Goal: Task Accomplishment & Management: Use online tool/utility

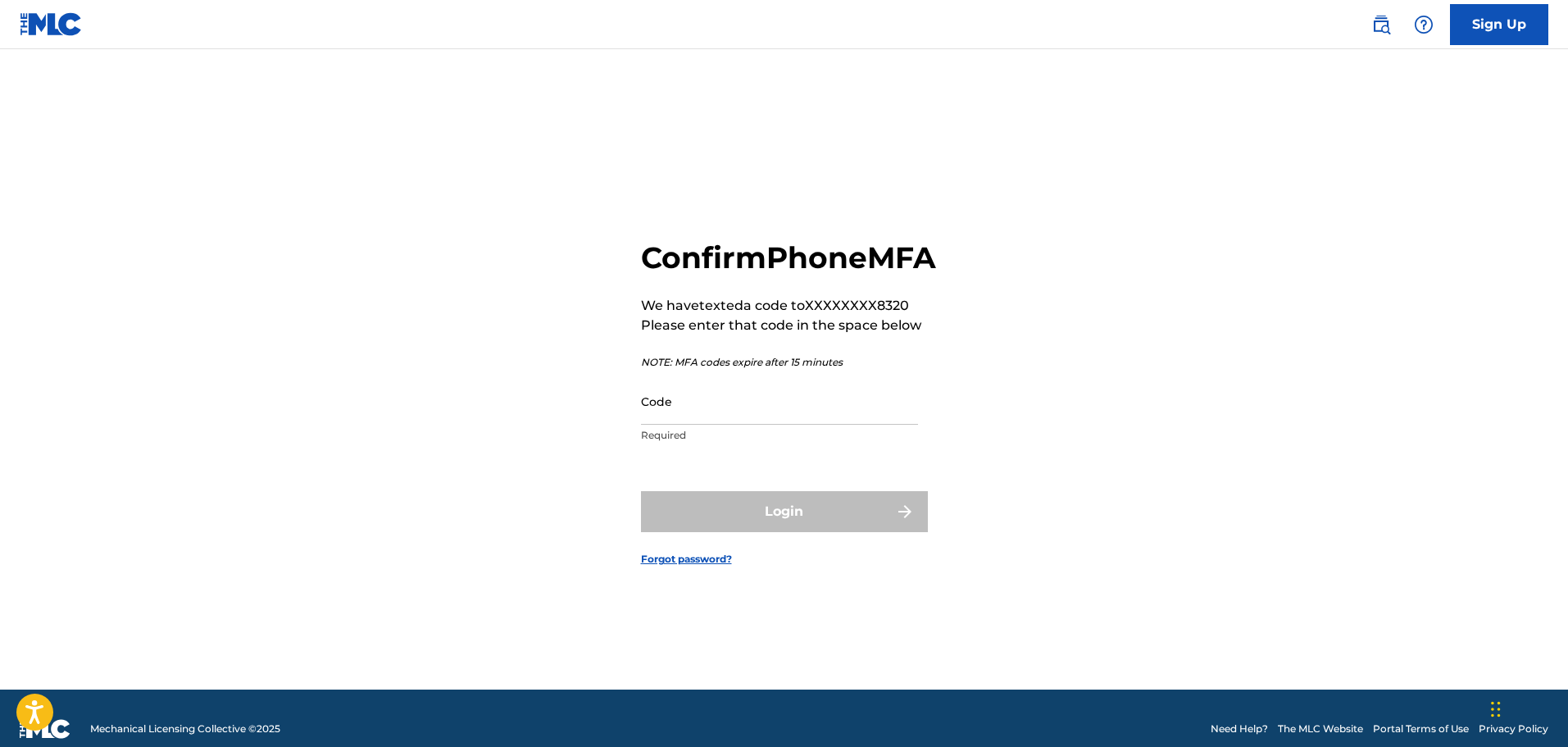
click at [849, 416] on input "Code" at bounding box center [779, 401] width 277 height 47
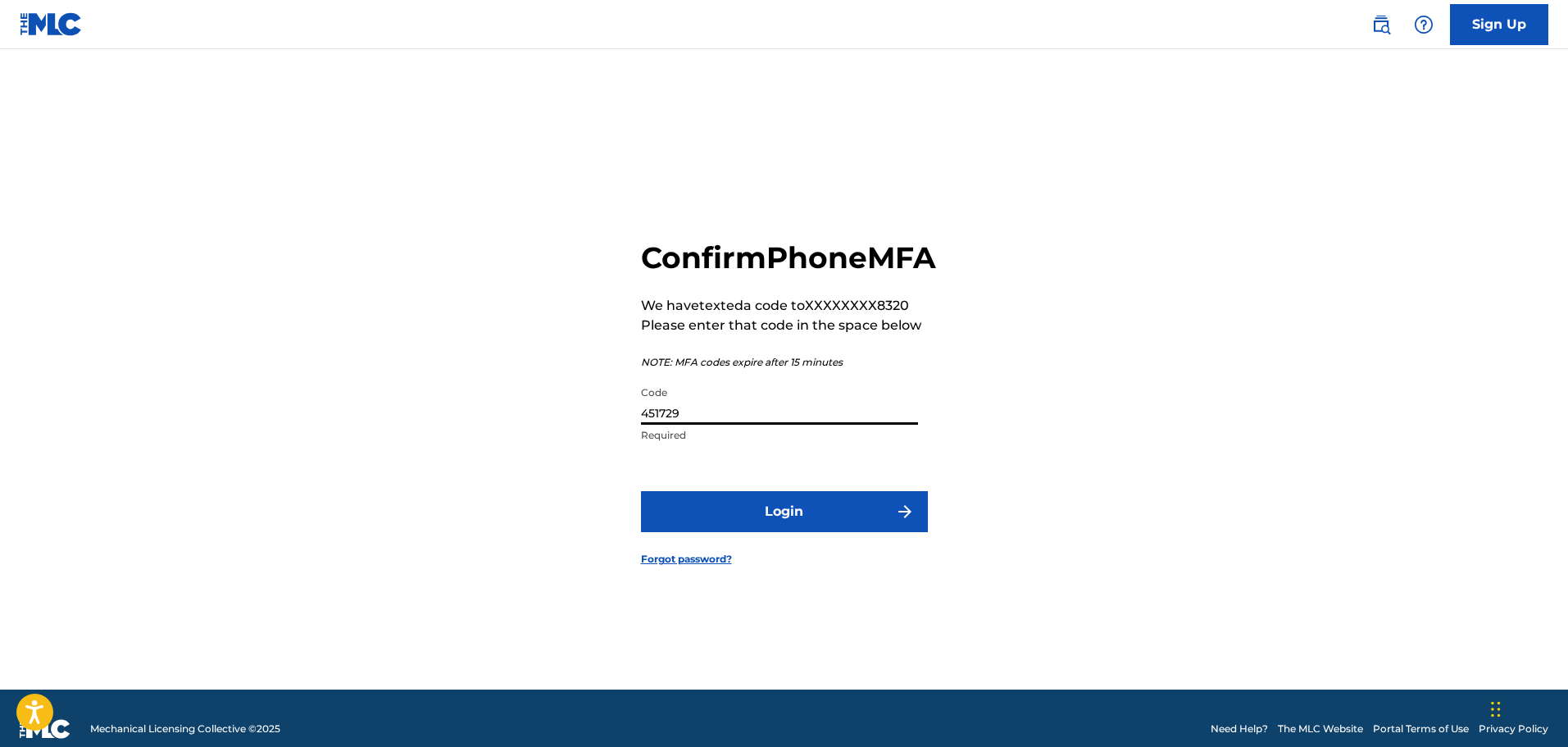
type input "451729"
click at [796, 533] on button "Login" at bounding box center [784, 511] width 287 height 41
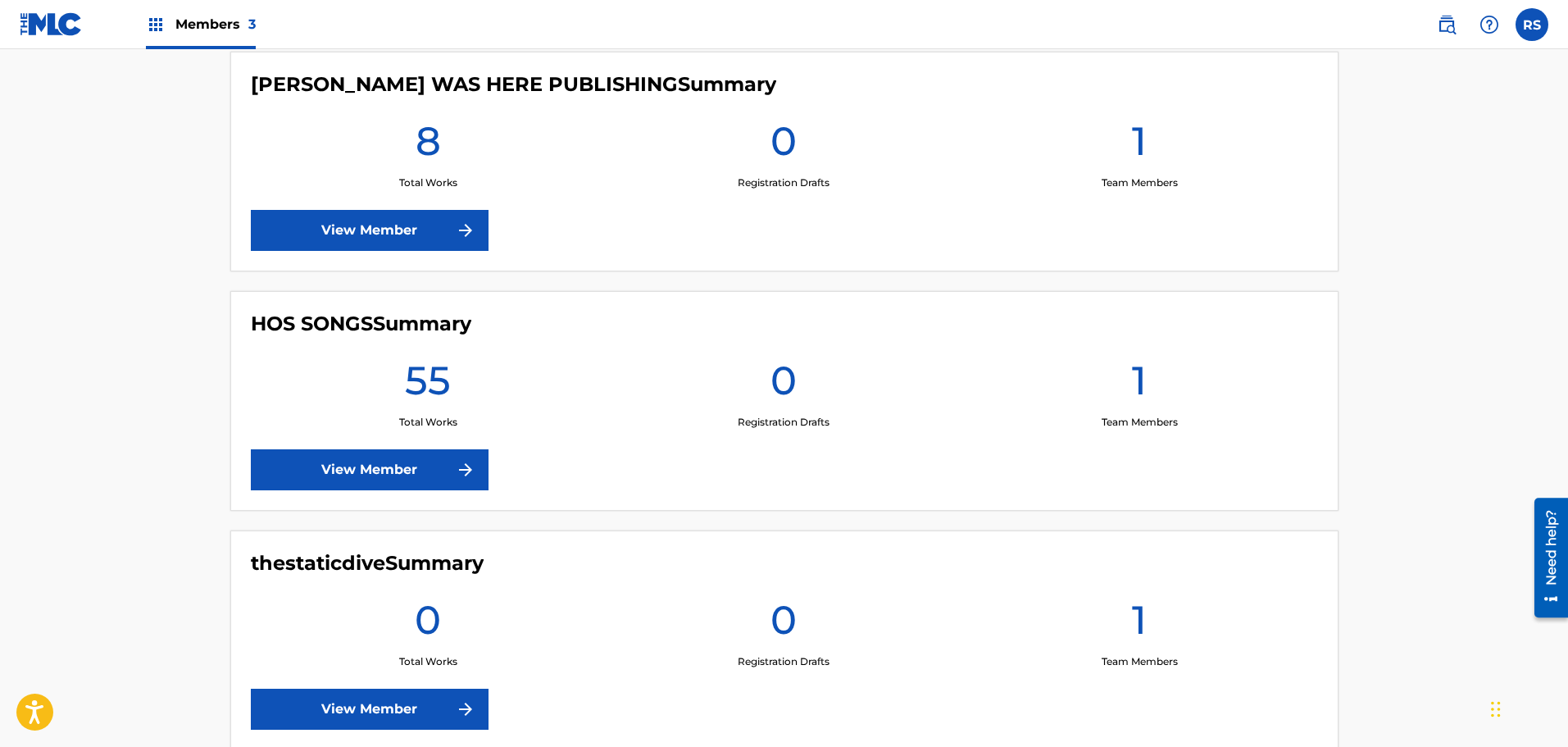
scroll to position [492, 0]
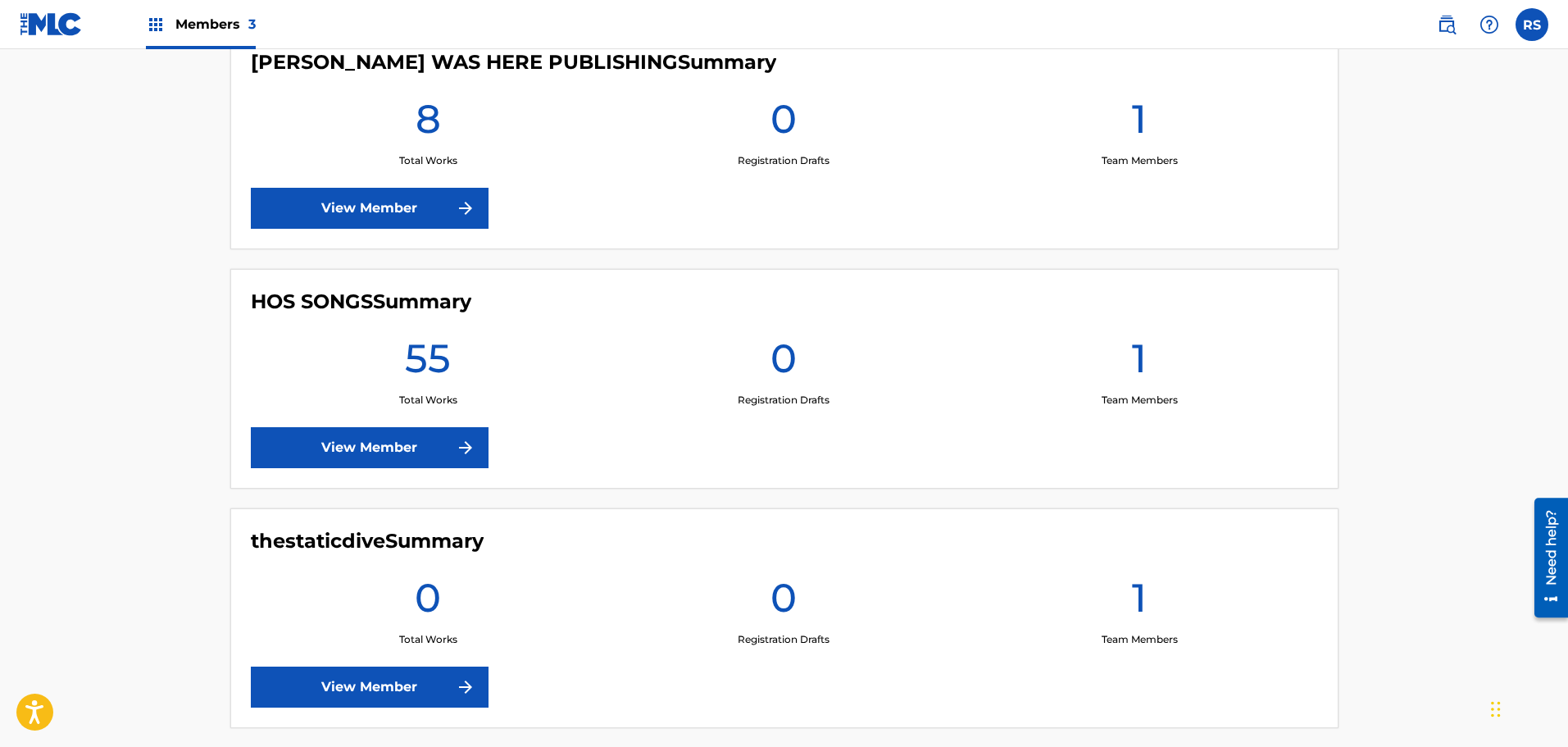
click at [365, 448] on link "View Member" at bounding box center [369, 447] width 237 height 41
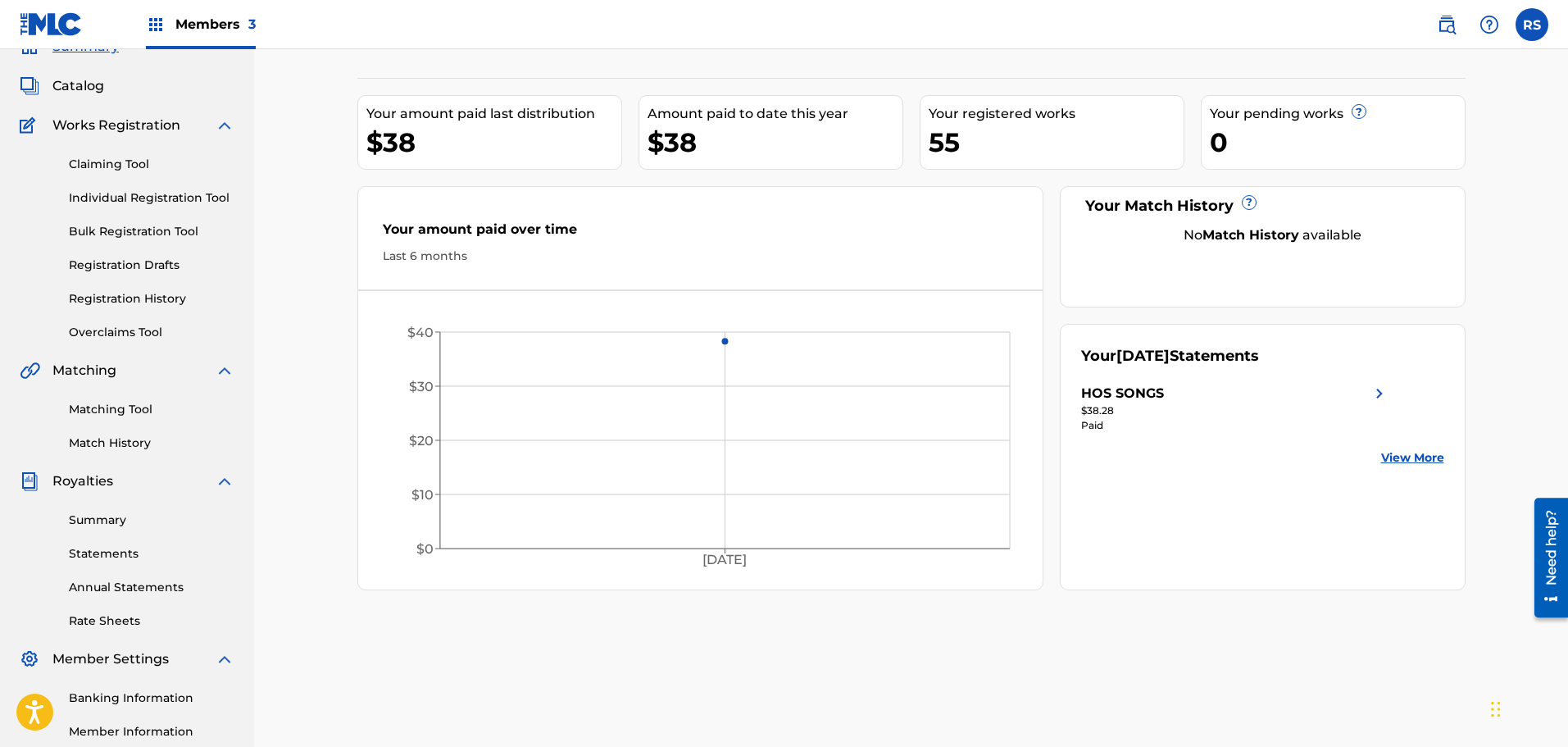
scroll to position [24, 0]
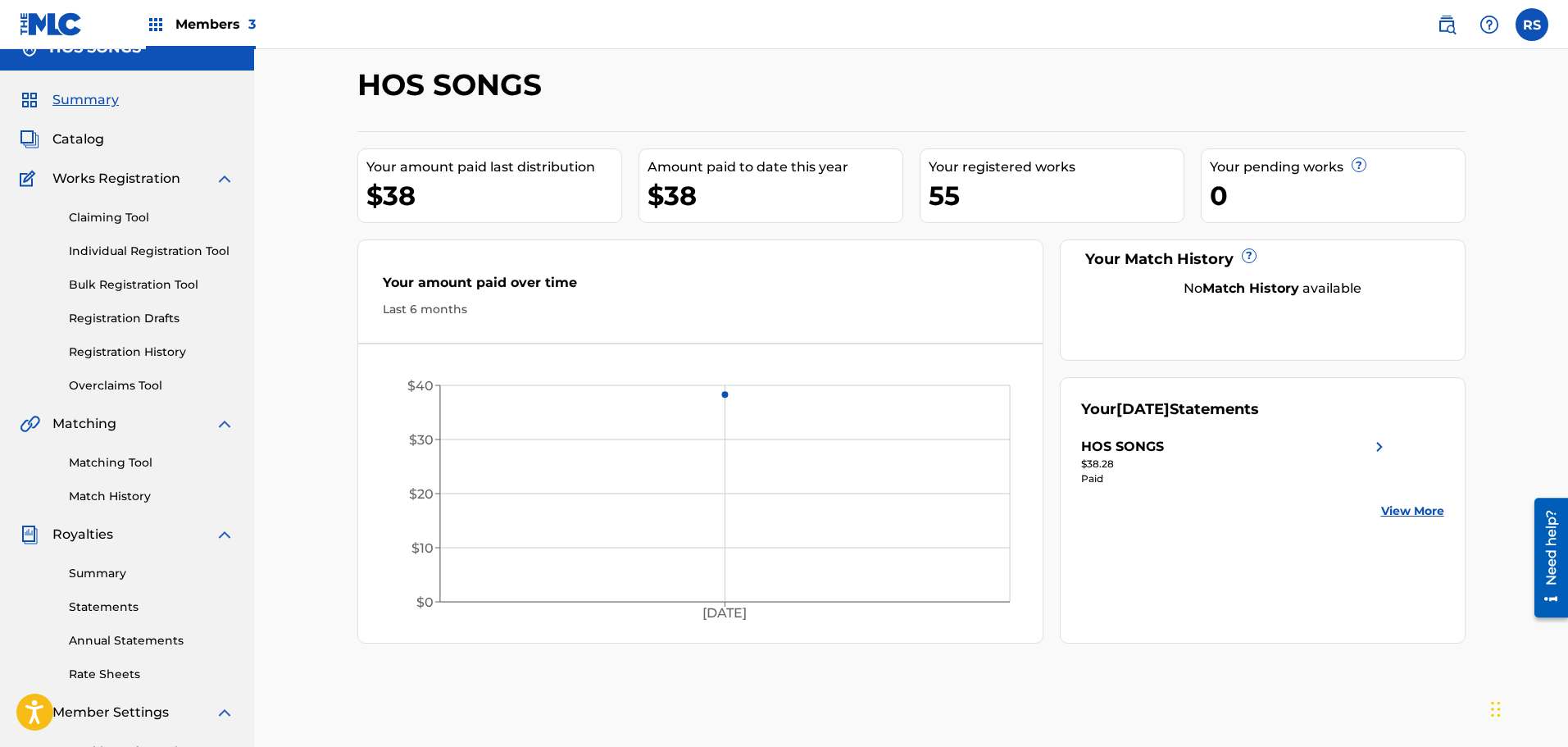
click at [77, 137] on span "Catalog" at bounding box center [79, 139] width 52 height 19
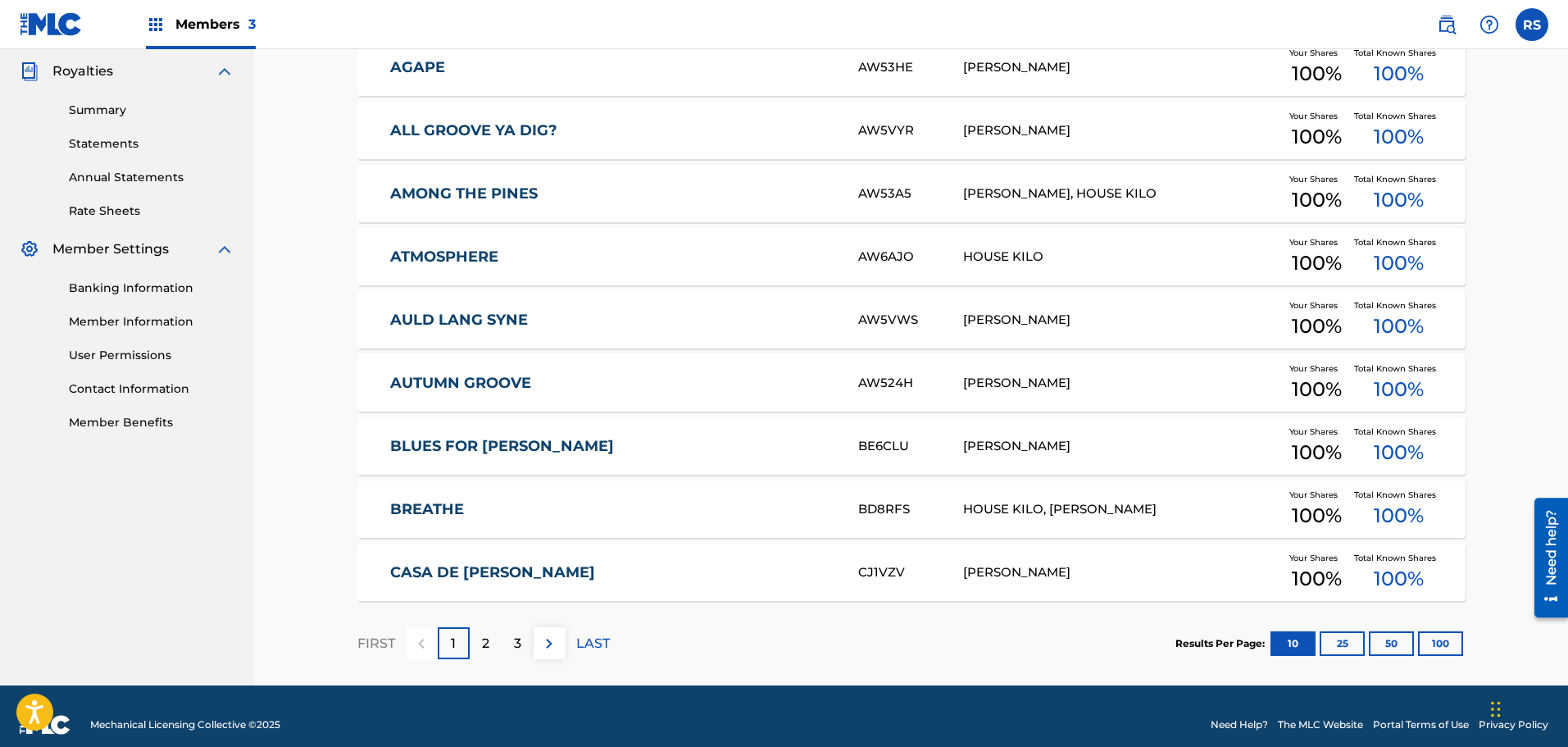
scroll to position [505, 0]
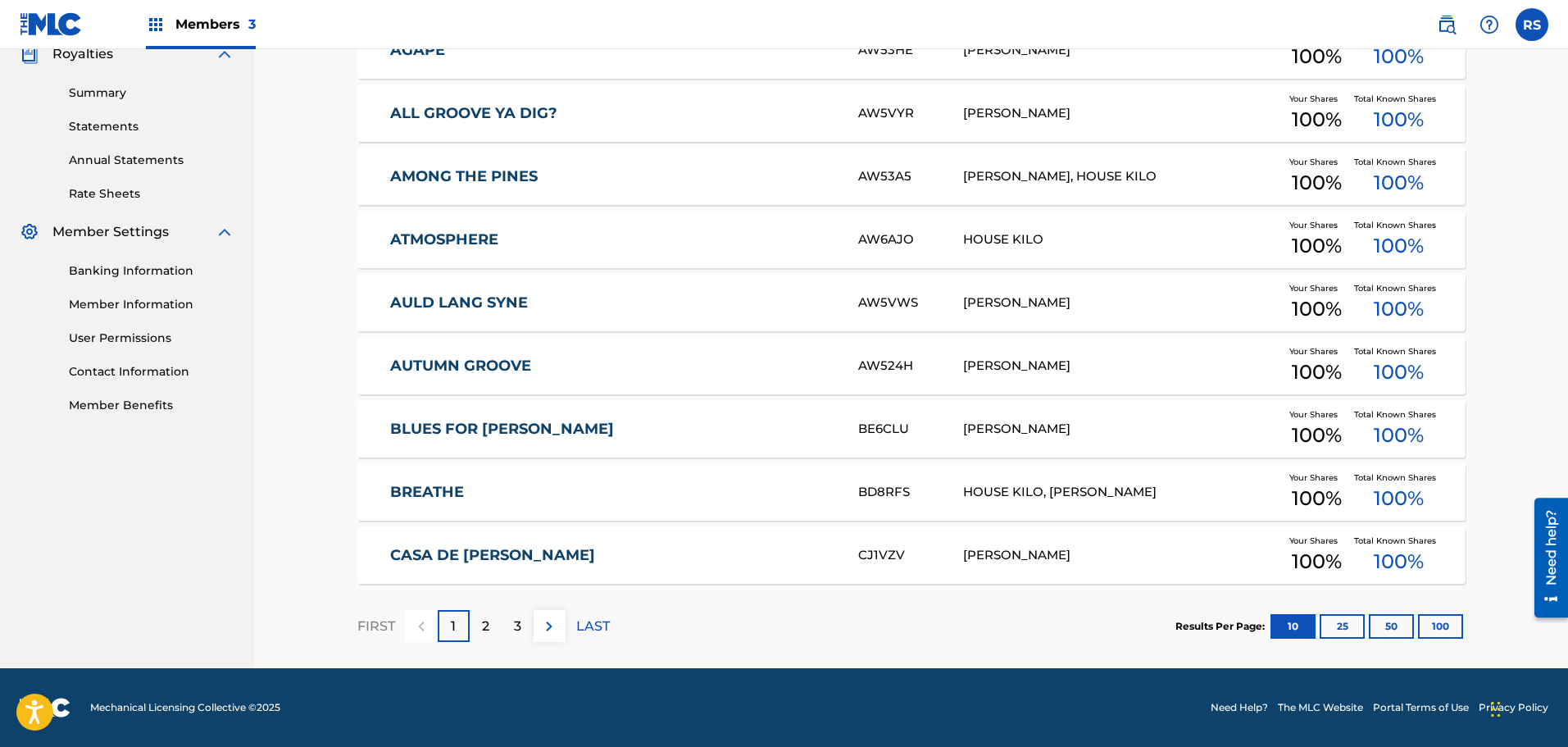
click at [496, 633] on div "2" at bounding box center [485, 626] width 32 height 32
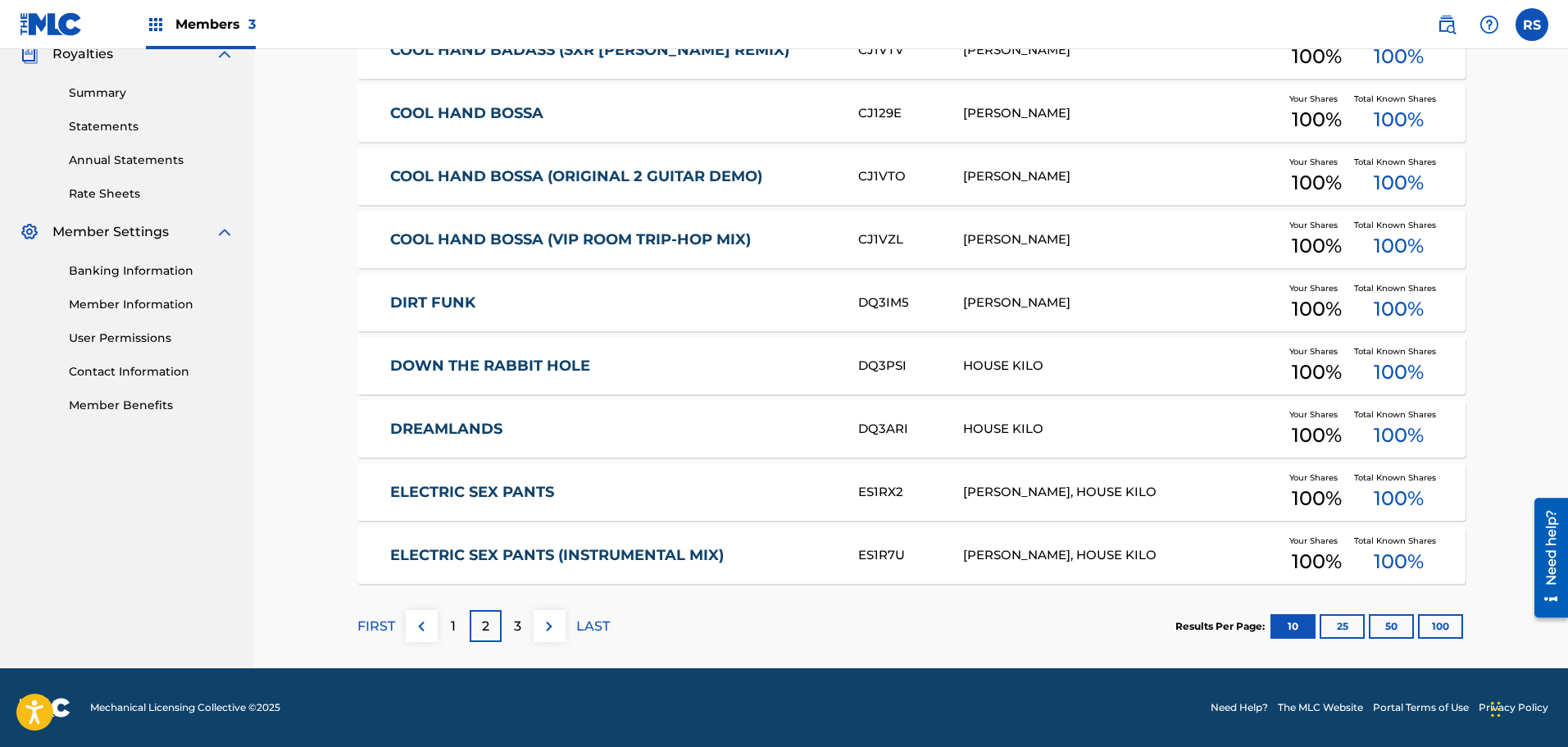
click at [527, 628] on div "3" at bounding box center [517, 626] width 32 height 32
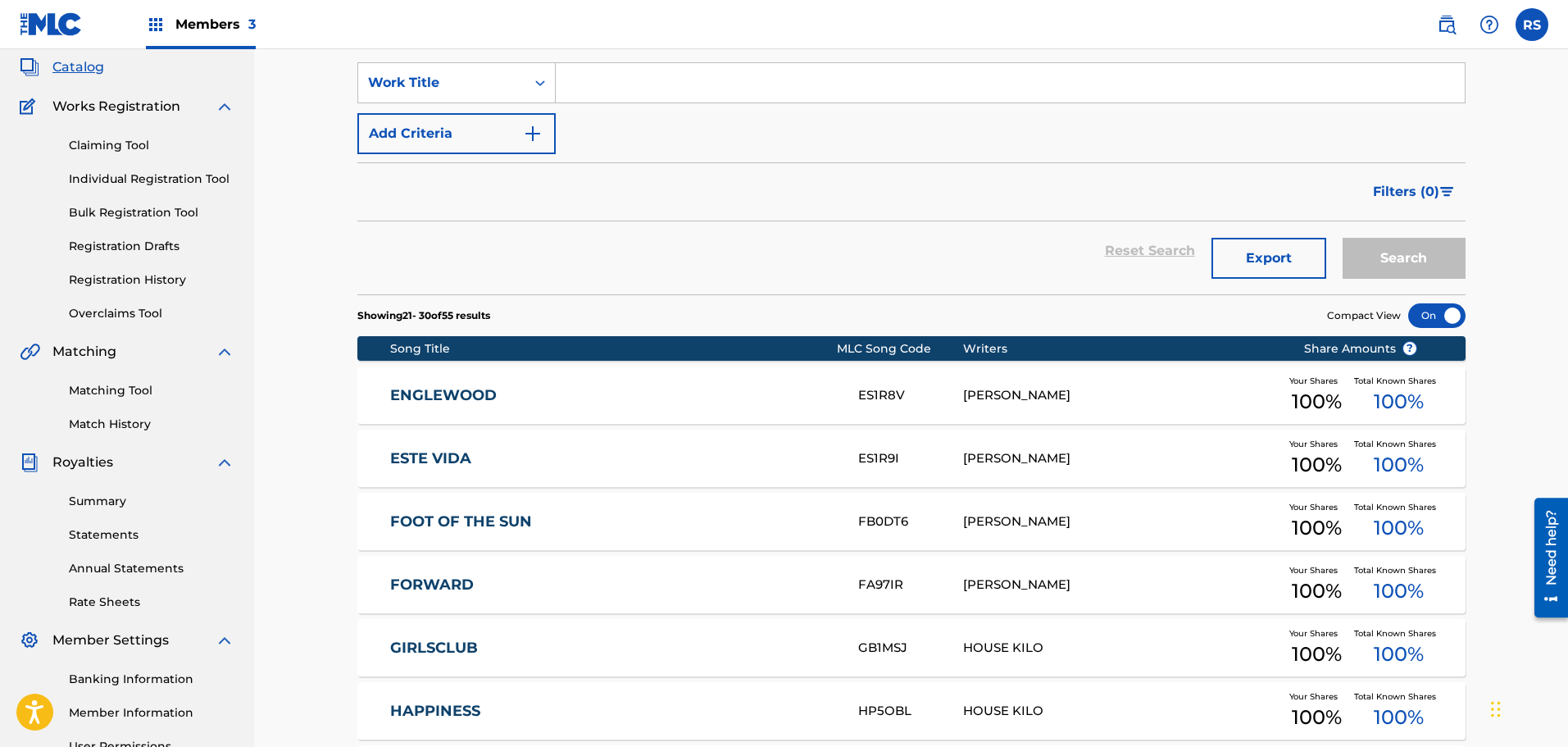
scroll to position [0, 0]
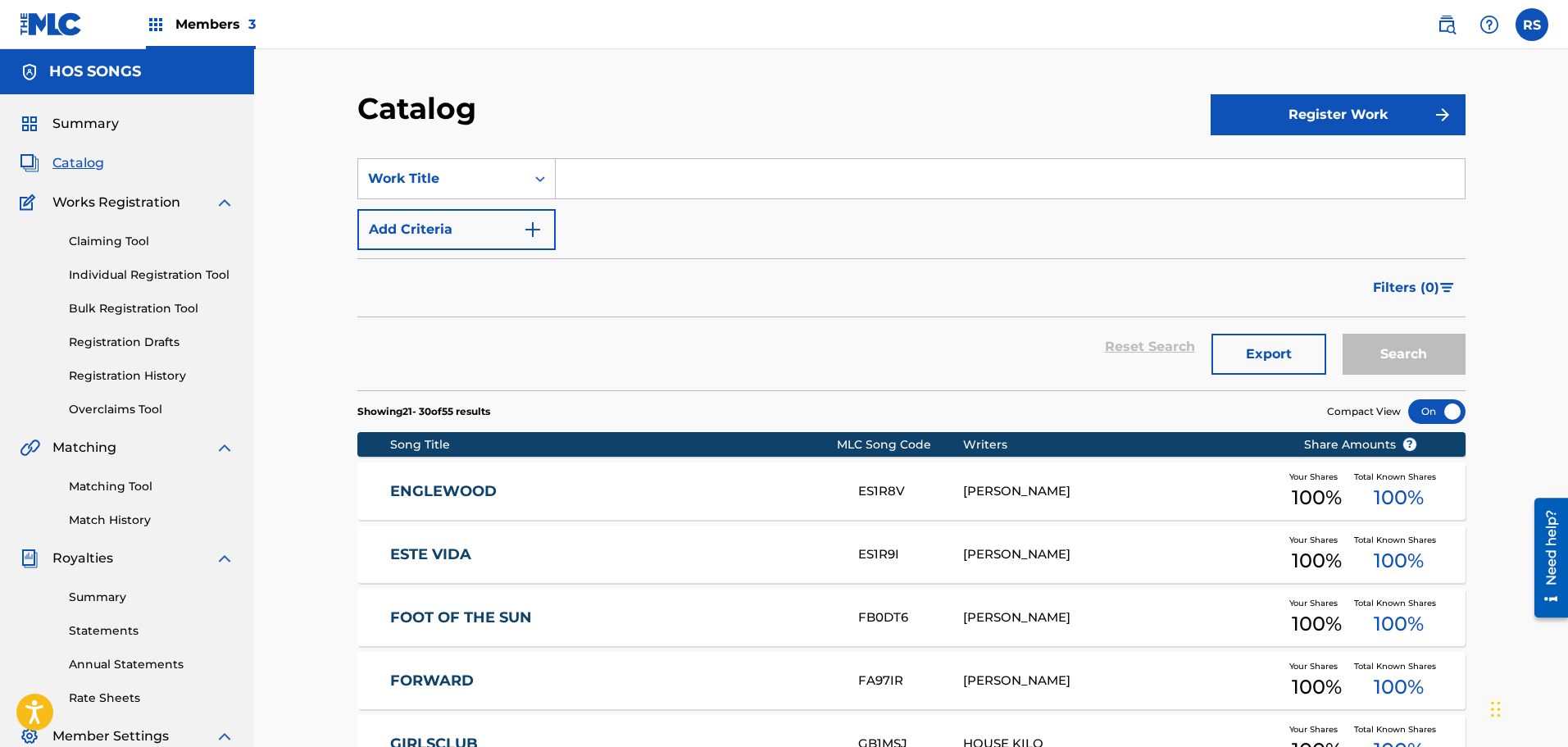
click at [1293, 117] on button "Register Work" at bounding box center [1337, 114] width 255 height 41
click at [633, 220] on div "SearchWithCriteriae141750c-614b-42f2-bdfc-77b6ff1e8395 Work Title Add Criteria" at bounding box center [911, 205] width 1108 height 92
click at [136, 243] on link "Claiming Tool" at bounding box center [152, 241] width 165 height 17
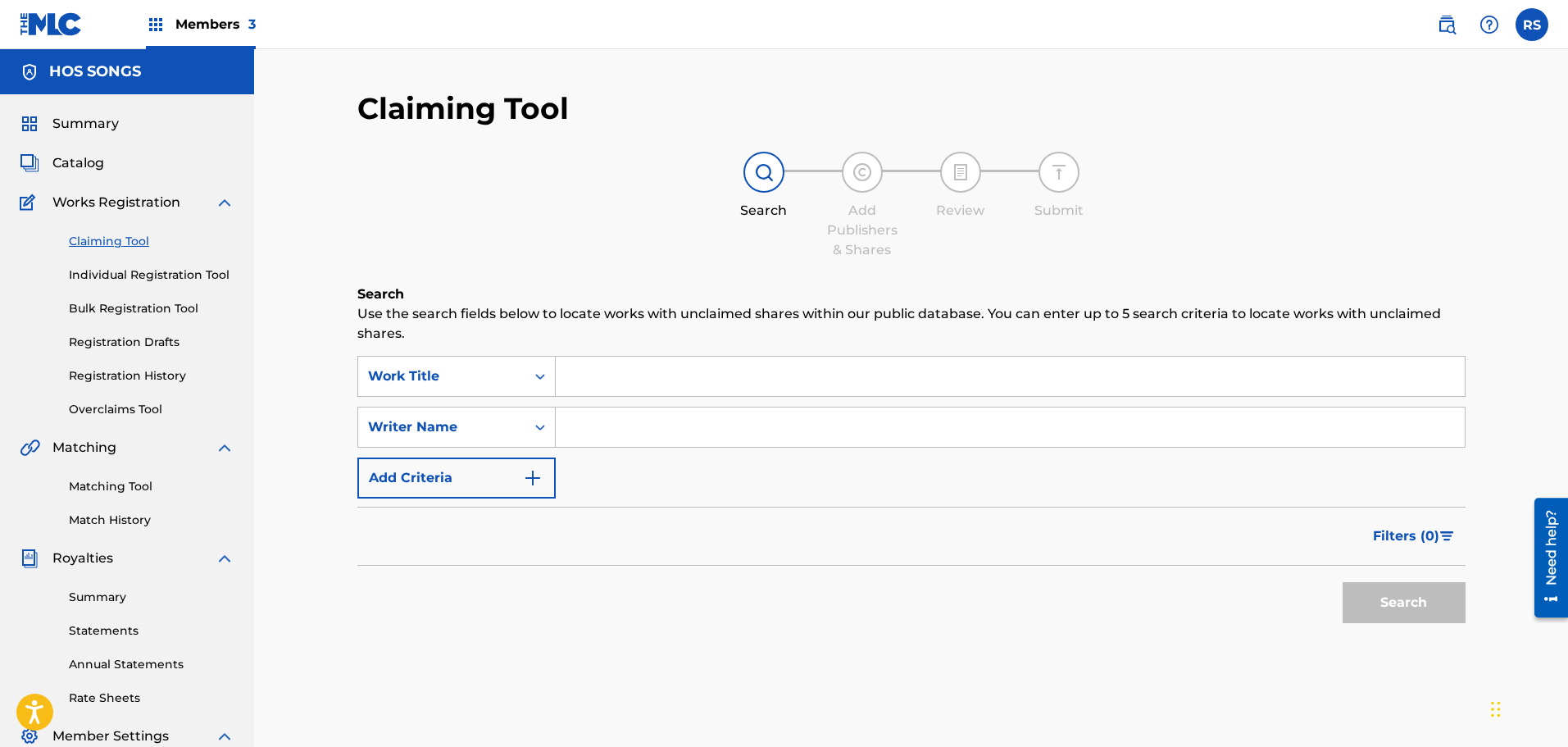
click at [717, 369] on input "Search Form" at bounding box center [1010, 376] width 909 height 39
type input "welcome to the blue light"
click at [1342, 583] on button "Search" at bounding box center [1404, 603] width 123 height 41
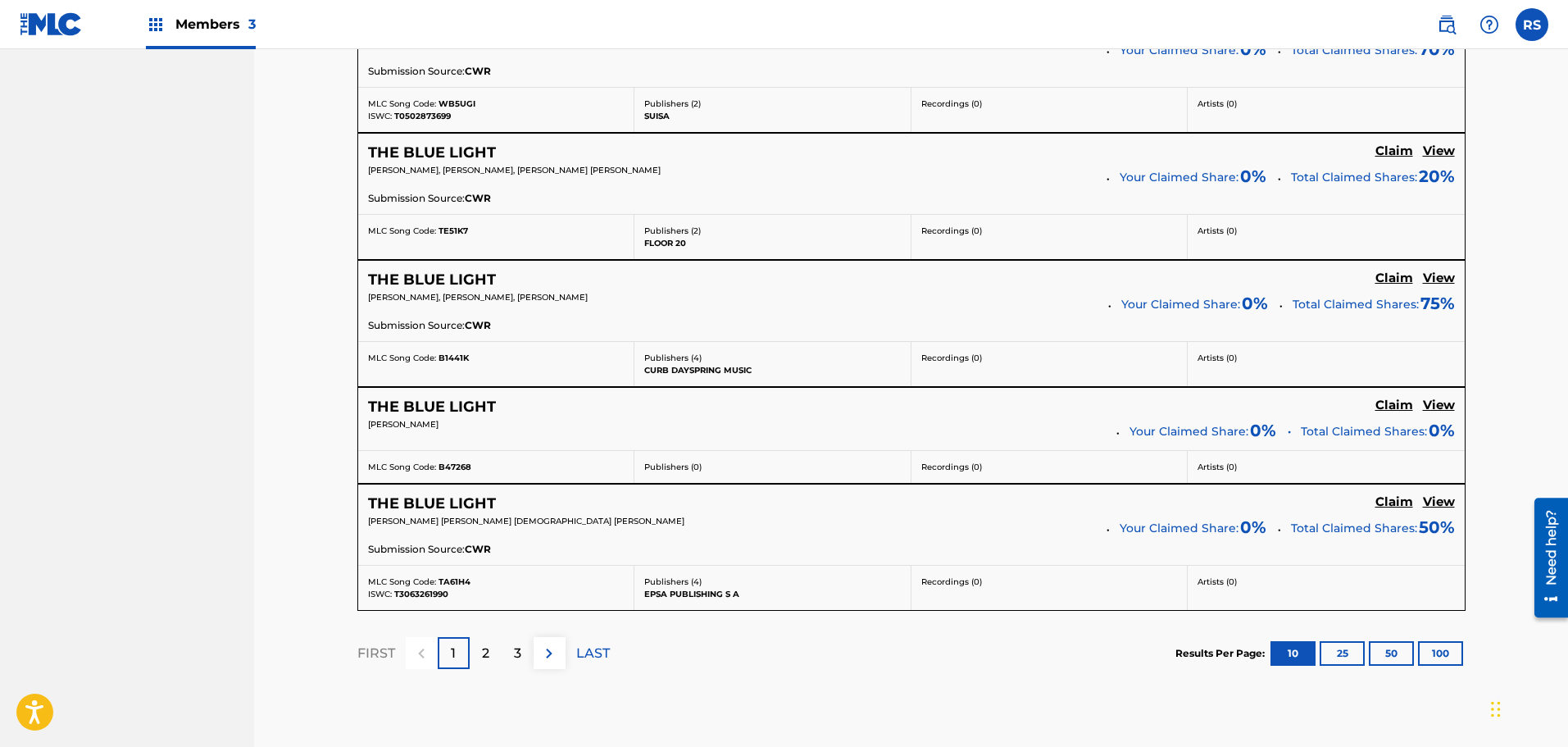
scroll to position [1312, 0]
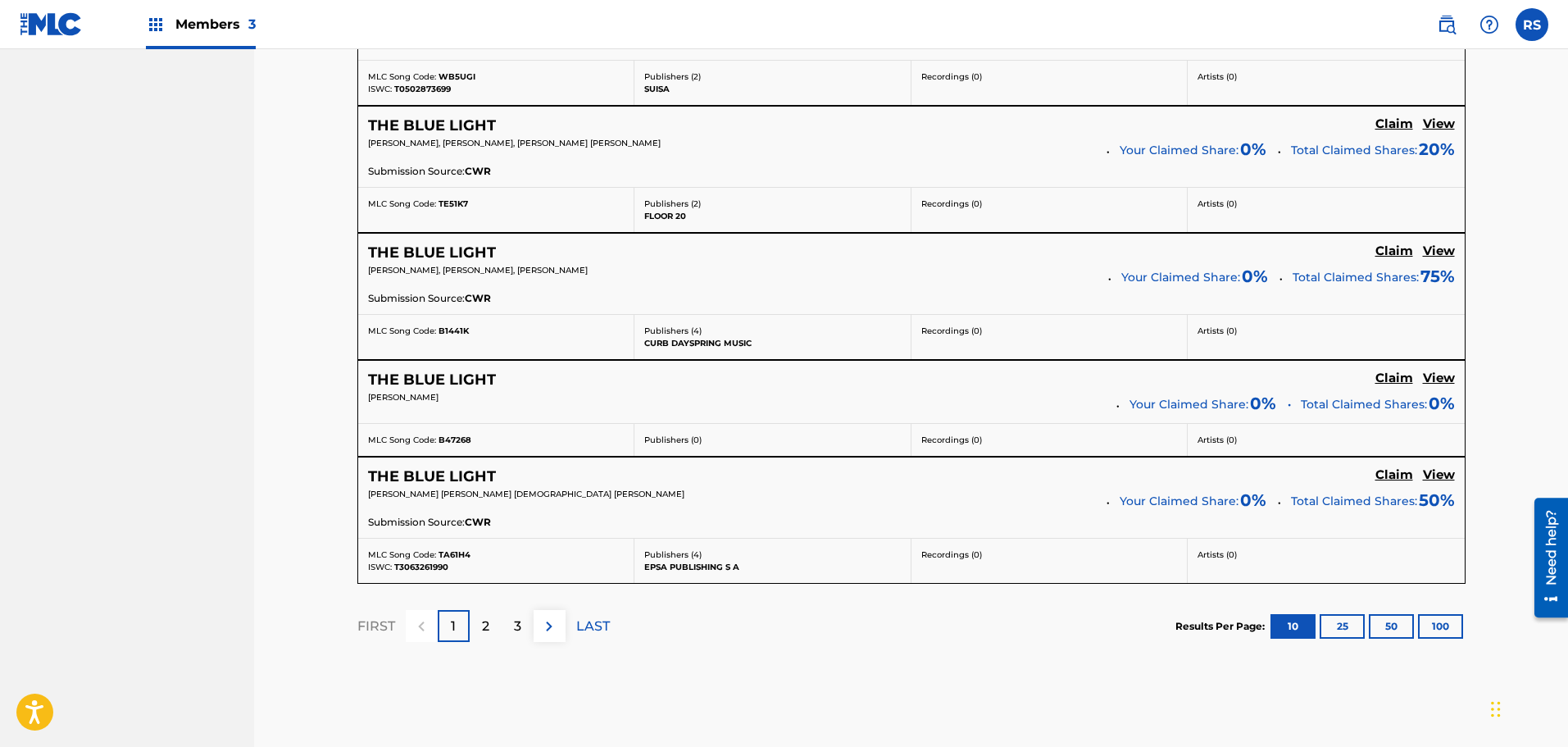
click at [484, 628] on p "2" at bounding box center [486, 627] width 8 height 19
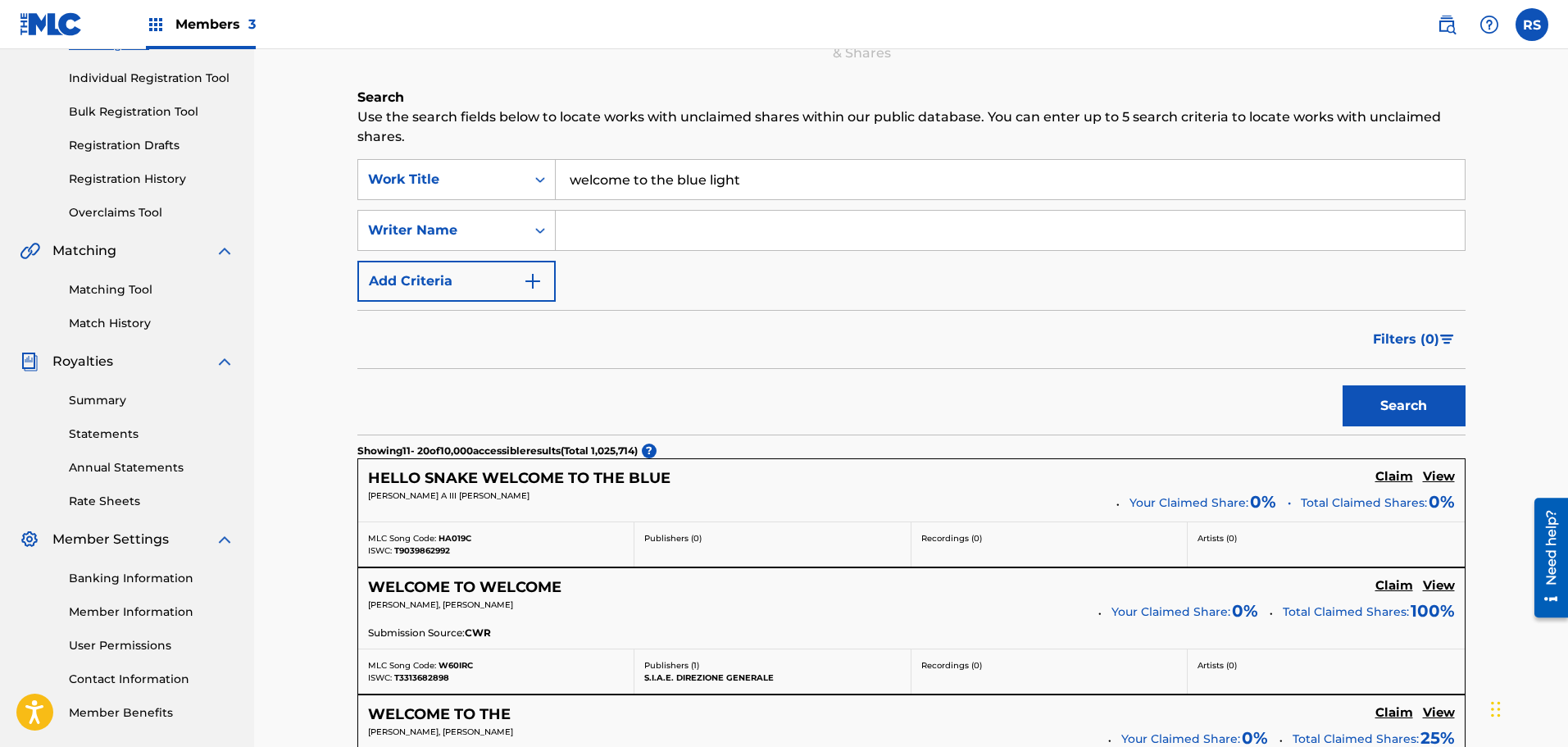
scroll to position [0, 0]
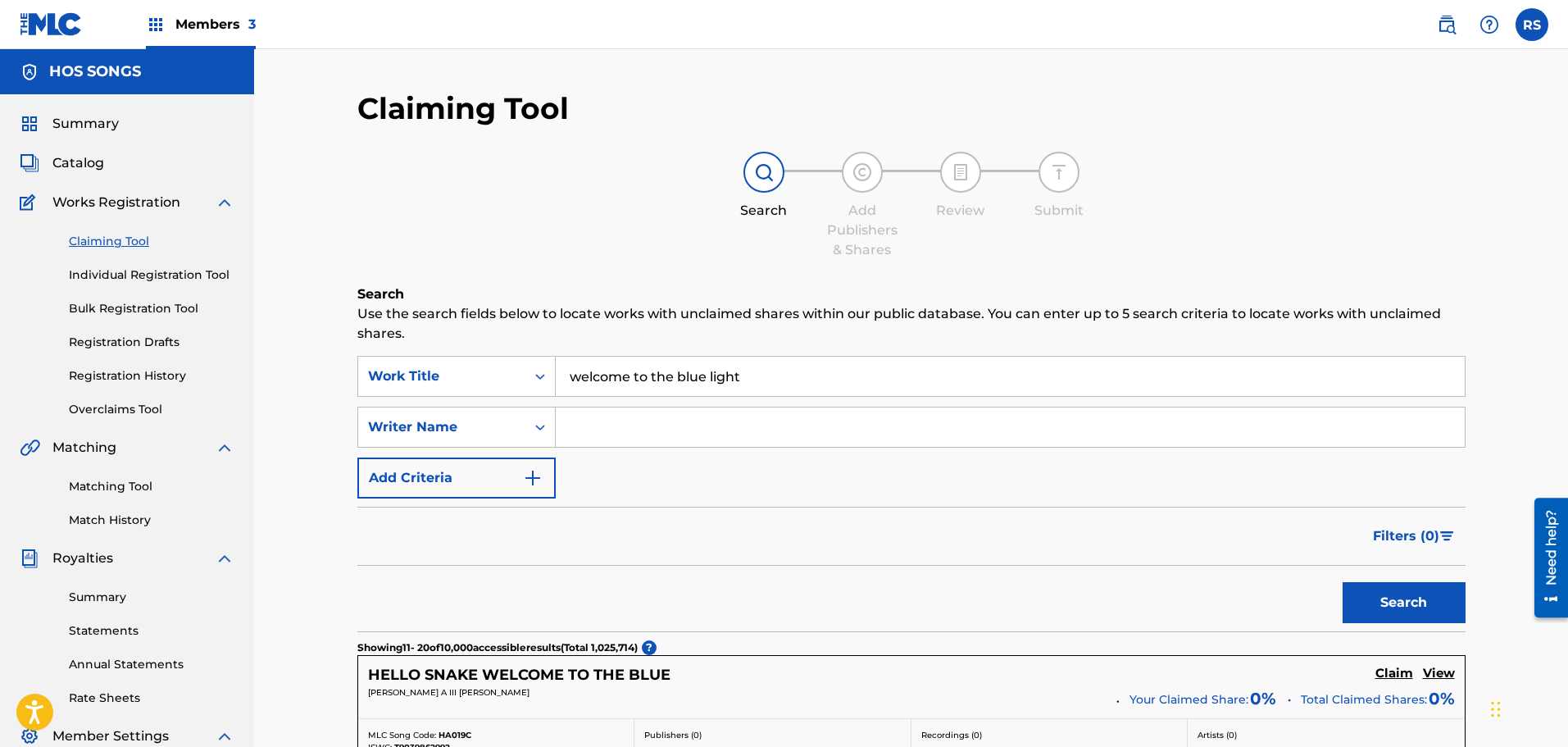
click at [596, 425] on input "Search Form" at bounding box center [1010, 427] width 909 height 39
type input "[PERSON_NAME]"
click at [1395, 595] on button "Search" at bounding box center [1404, 603] width 123 height 41
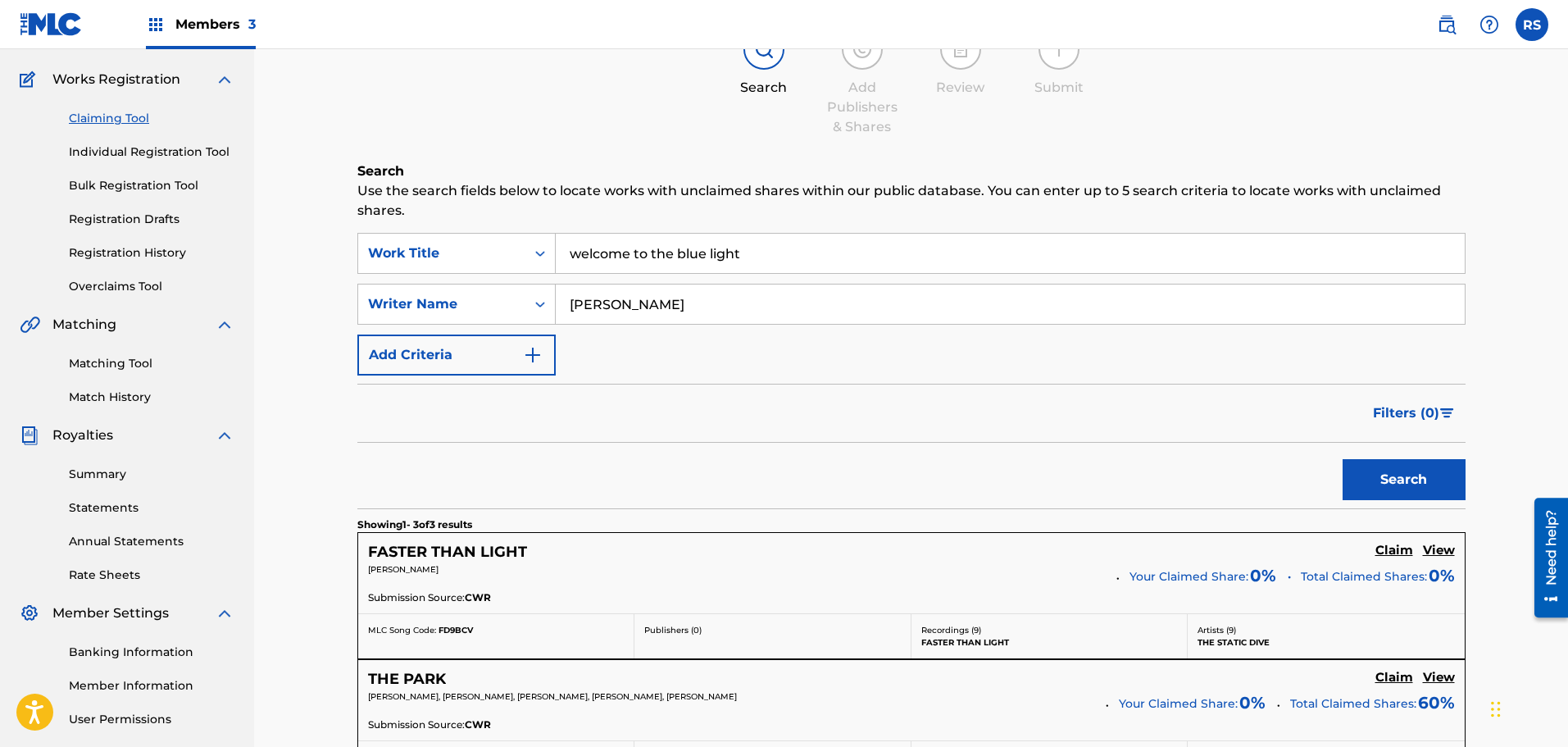
scroll to position [328, 0]
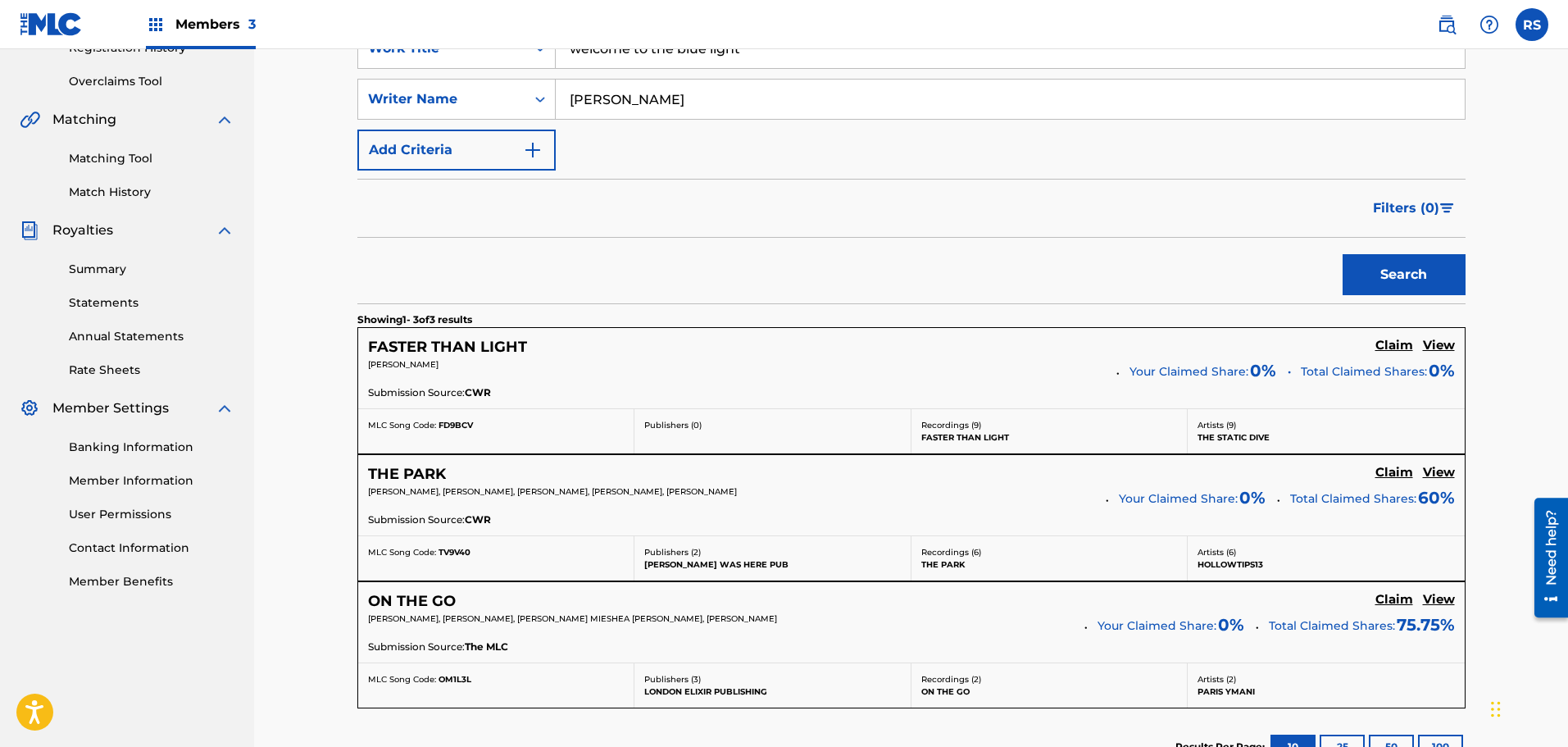
click at [1393, 342] on h5 "Claim" at bounding box center [1394, 345] width 37 height 15
